Goal: Check status: Check status

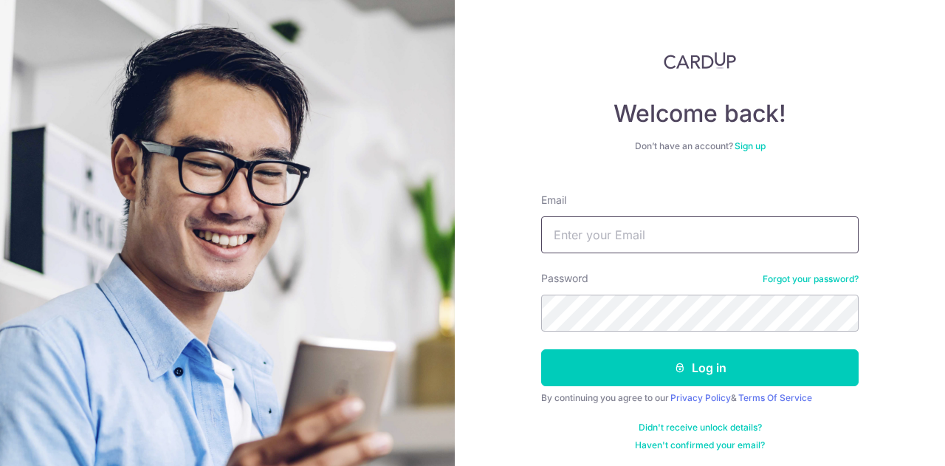
click at [614, 240] on input "Email" at bounding box center [700, 234] width 318 height 37
type input "[EMAIL_ADDRESS][DOMAIN_NAME]"
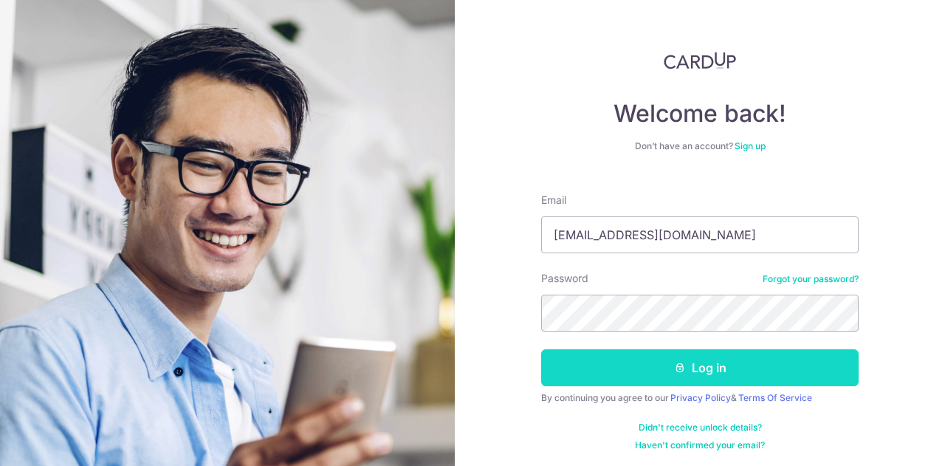
click at [749, 363] on button "Log in" at bounding box center [700, 367] width 318 height 37
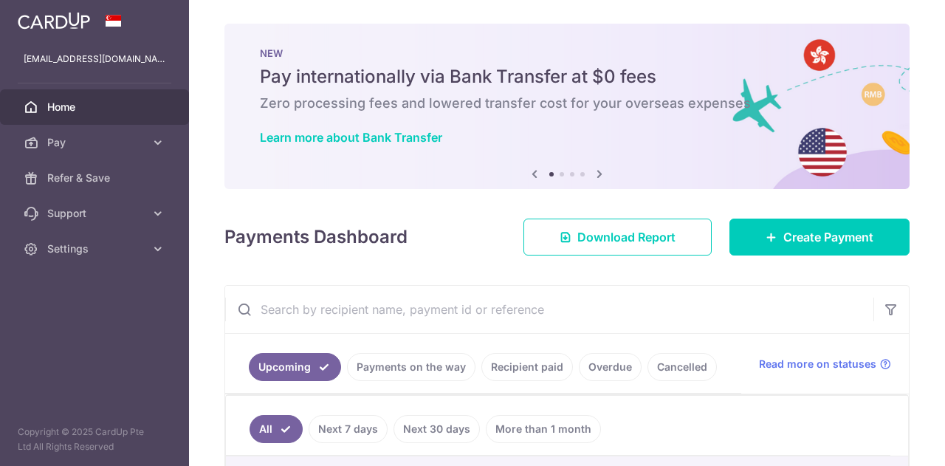
scroll to position [369, 0]
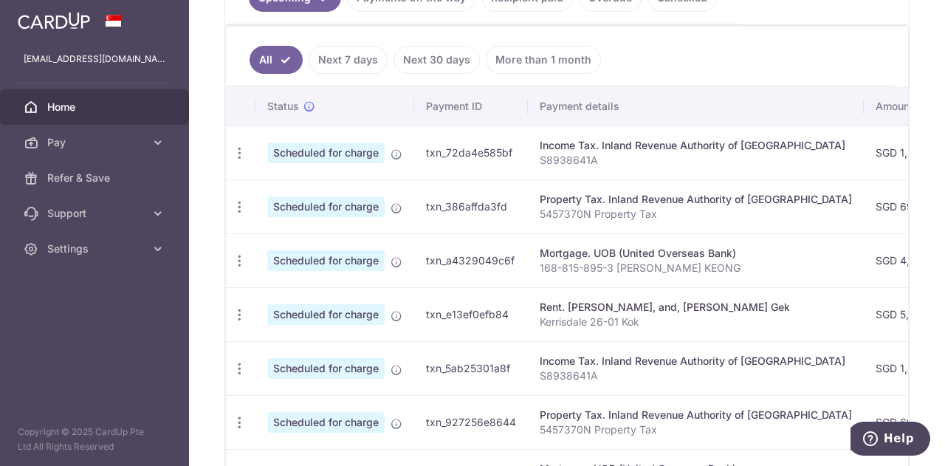
click at [614, 304] on div "Rent. [PERSON_NAME], and, [PERSON_NAME] Gek" at bounding box center [696, 307] width 312 height 15
click at [358, 60] on link "Next 7 days" at bounding box center [348, 60] width 79 height 28
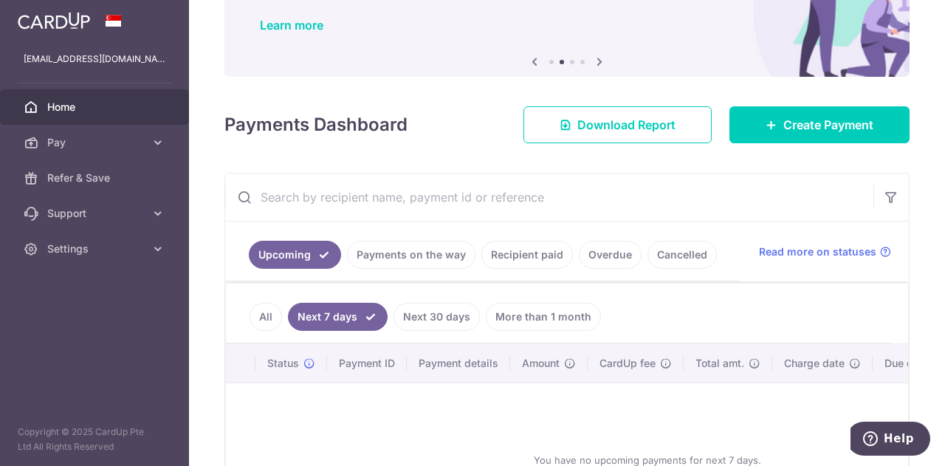
scroll to position [258, 0]
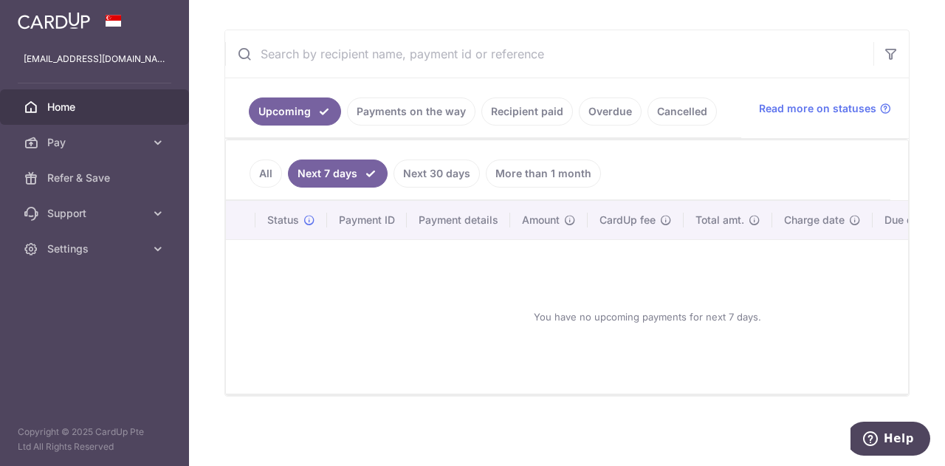
click at [412, 103] on link "Payments on the way" at bounding box center [411, 111] width 128 height 28
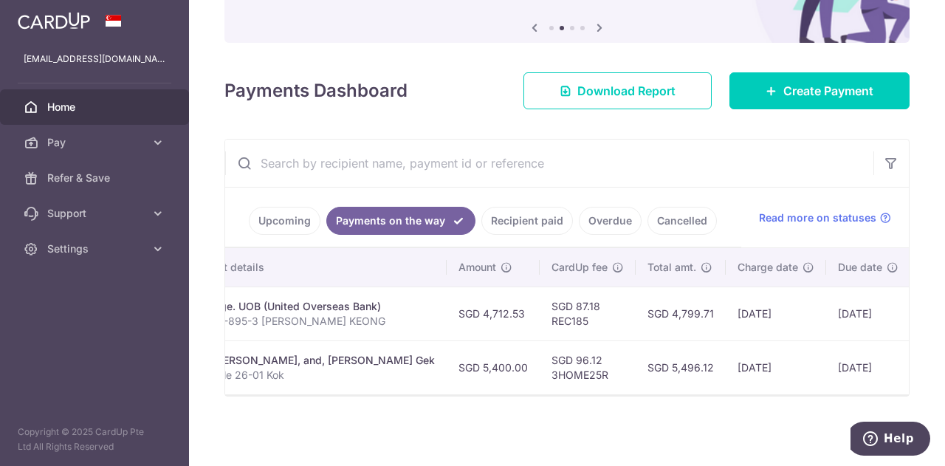
scroll to position [0, 308]
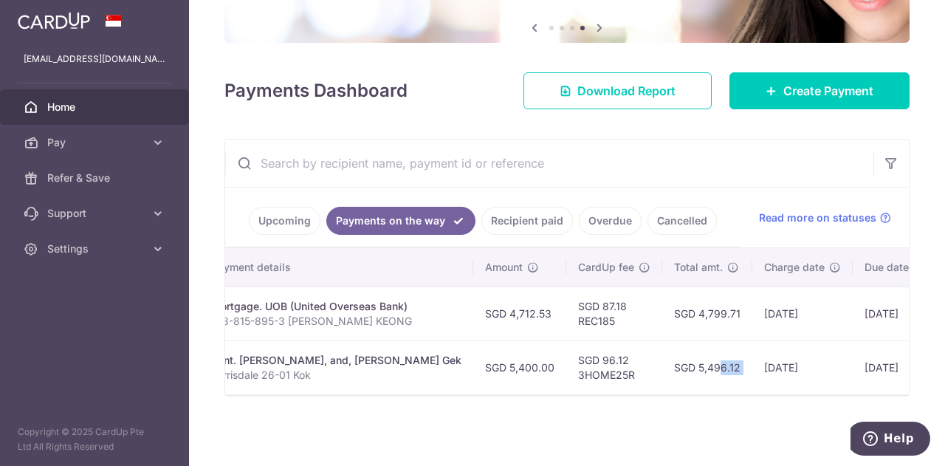
drag, startPoint x: 640, startPoint y: 362, endPoint x: 696, endPoint y: 360, distance: 56.1
click at [696, 360] on tr "PDF Receipt Payment charged txn_d8874ac2455 Rent. [PERSON_NAME], and, [PERSON_N…" at bounding box center [483, 367] width 1132 height 54
